Goal: Contribute content: Contribute content

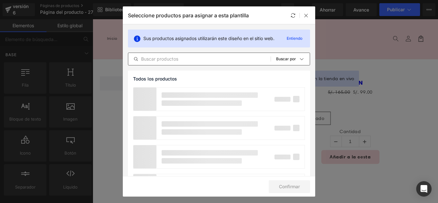
click at [187, 61] on input "text" at bounding box center [199, 59] width 142 height 8
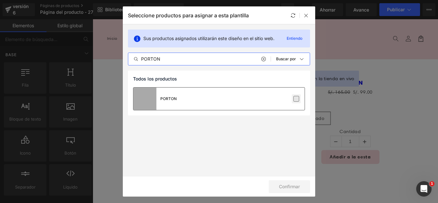
type input "PORTON"
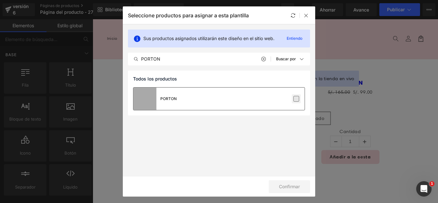
click at [299, 99] on label at bounding box center [296, 99] width 6 height 6
click at [296, 99] on input "checkbox" at bounding box center [296, 99] width 0 height 0
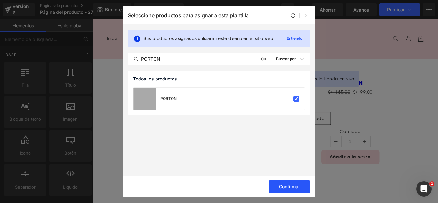
click at [294, 189] on font "Confirmar" at bounding box center [289, 186] width 21 height 5
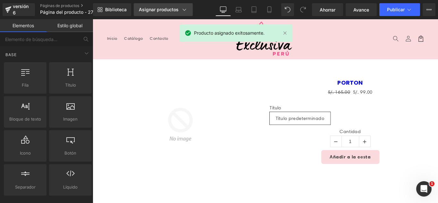
click at [169, 13] on div "Asignar productos" at bounding box center [163, 9] width 49 height 6
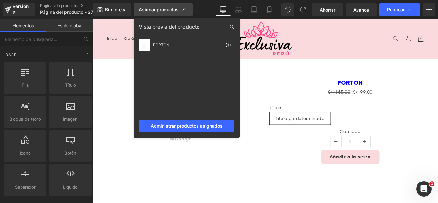
click at [169, 13] on div "Asignar productos" at bounding box center [163, 9] width 49 height 6
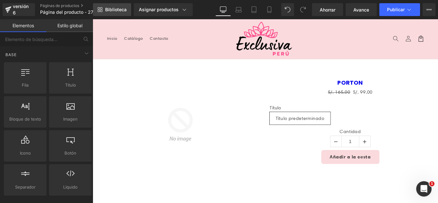
click at [112, 12] on font "Biblioteca" at bounding box center [115, 9] width 21 height 5
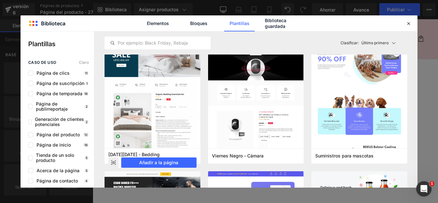
scroll to position [1443, 0]
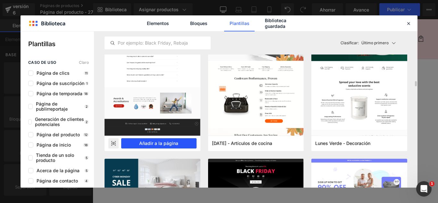
click at [179, 143] on button "Añadir a la página" at bounding box center [158, 143] width 75 height 10
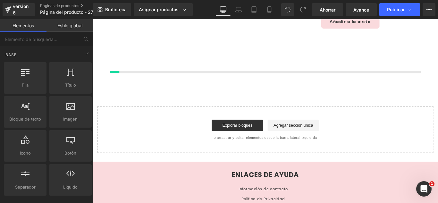
scroll to position [152, 0]
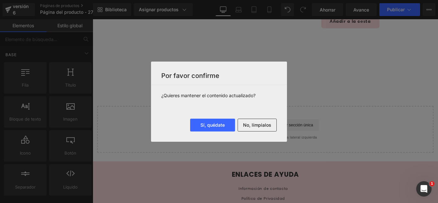
click at [254, 123] on font "No, límpialos" at bounding box center [257, 124] width 28 height 5
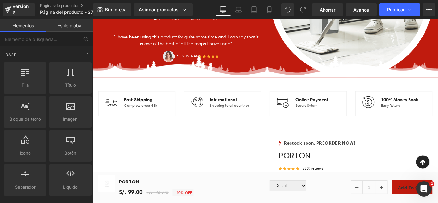
scroll to position [32, 0]
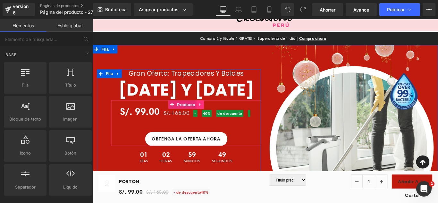
click at [211, 117] on icon at bounding box center [213, 115] width 4 height 5
click at [216, 117] on icon at bounding box center [218, 115] width 4 height 4
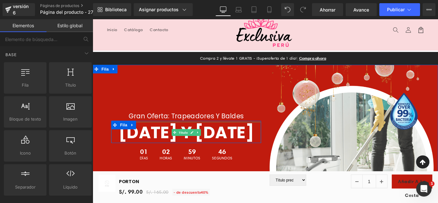
scroll to position [0, 0]
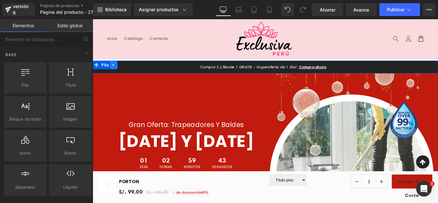
click at [117, 71] on link at bounding box center [116, 71] width 8 height 10
click at [131, 71] on icon at bounding box center [133, 70] width 4 height 4
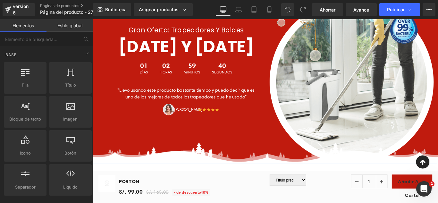
scroll to position [96, 0]
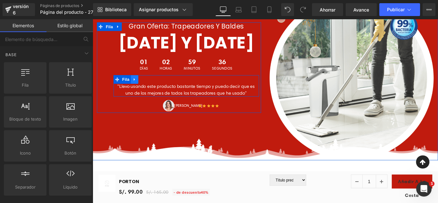
click at [139, 89] on icon at bounding box center [140, 87] width 4 height 5
click at [154, 89] on icon at bounding box center [156, 87] width 4 height 4
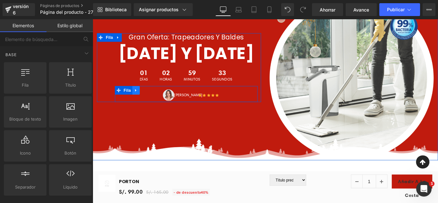
click at [141, 104] on link at bounding box center [141, 99] width 8 height 10
click at [156, 101] on icon at bounding box center [158, 99] width 4 height 5
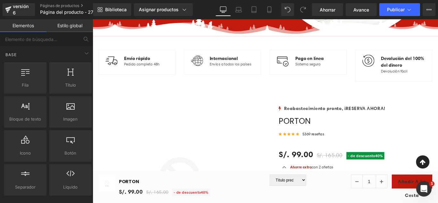
scroll to position [224, 0]
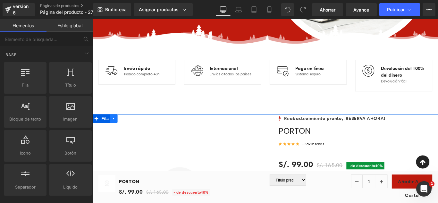
click at [114, 131] on icon at bounding box center [116, 130] width 4 height 5
click at [131, 129] on icon at bounding box center [133, 130] width 4 height 5
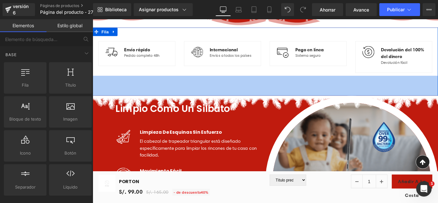
scroll to position [257, 0]
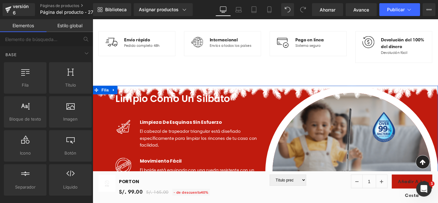
click at [115, 100] on icon at bounding box center [115, 98] width 1 height 3
click at [131, 101] on icon at bounding box center [133, 98] width 4 height 5
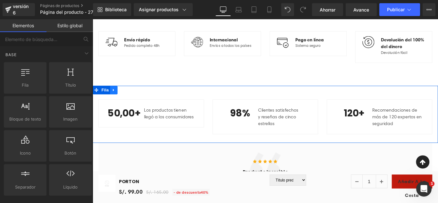
click at [114, 98] on icon at bounding box center [116, 98] width 4 height 5
click at [131, 98] on icon at bounding box center [133, 99] width 4 height 4
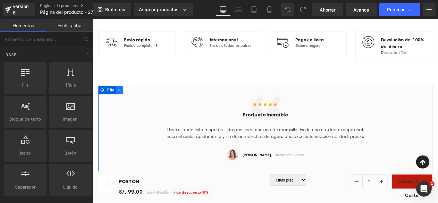
click at [121, 100] on icon at bounding box center [123, 98] width 4 height 5
click at [137, 100] on icon at bounding box center [139, 98] width 4 height 5
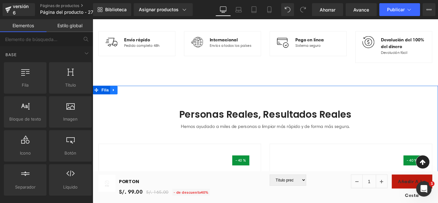
click at [115, 99] on icon at bounding box center [116, 98] width 4 height 5
click at [131, 100] on icon at bounding box center [133, 99] width 4 height 4
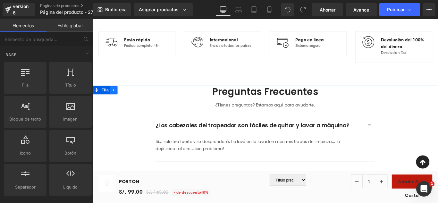
click at [115, 99] on icon at bounding box center [116, 98] width 4 height 5
click at [131, 99] on icon at bounding box center [133, 98] width 4 height 5
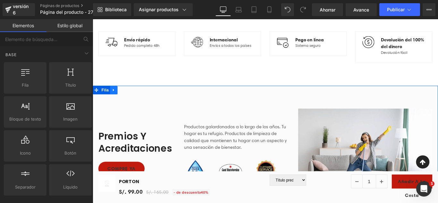
click at [114, 100] on icon at bounding box center [116, 98] width 4 height 5
click at [131, 100] on icon at bounding box center [133, 98] width 4 height 5
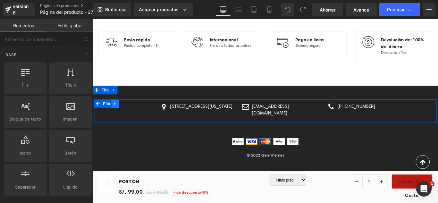
click at [118, 114] on link at bounding box center [118, 114] width 8 height 10
click at [133, 114] on icon at bounding box center [134, 114] width 4 height 5
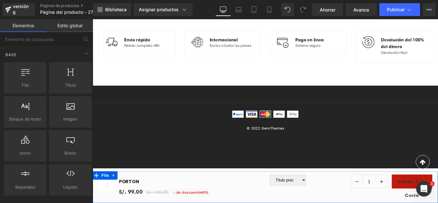
click at [117, 196] on icon at bounding box center [116, 194] width 4 height 5
click at [134, 195] on icon at bounding box center [133, 194] width 4 height 4
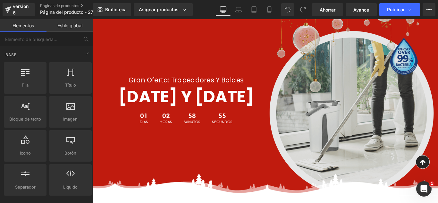
scroll to position [0, 0]
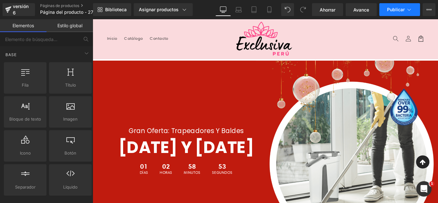
click at [405, 10] on button "Publicar" at bounding box center [399, 9] width 41 height 13
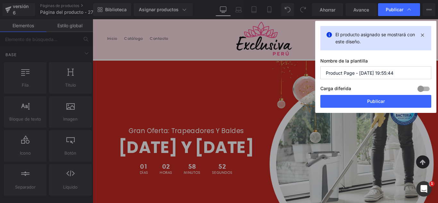
click at [0, 0] on input "Product Page - [DATE] 19:55:44" at bounding box center [0, 0] width 0 height 0
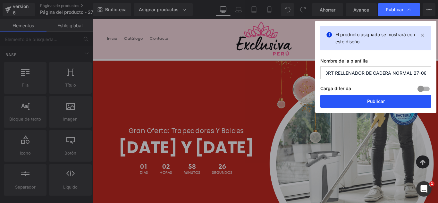
type input "SHORT RELLENADOR DE CADERA NORMAL 27-08"
click at [0, 0] on button "Publicar" at bounding box center [0, 0] width 0 height 0
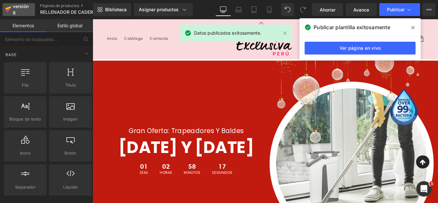
click at [18, 11] on div "versión 6" at bounding box center [22, 9] width 20 height 15
